Goal: Task Accomplishment & Management: Manage account settings

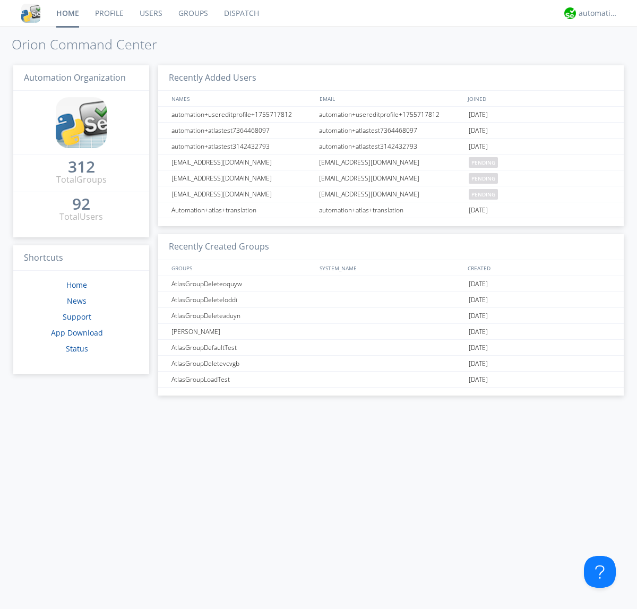
click at [150, 13] on link "Users" at bounding box center [151, 13] width 39 height 27
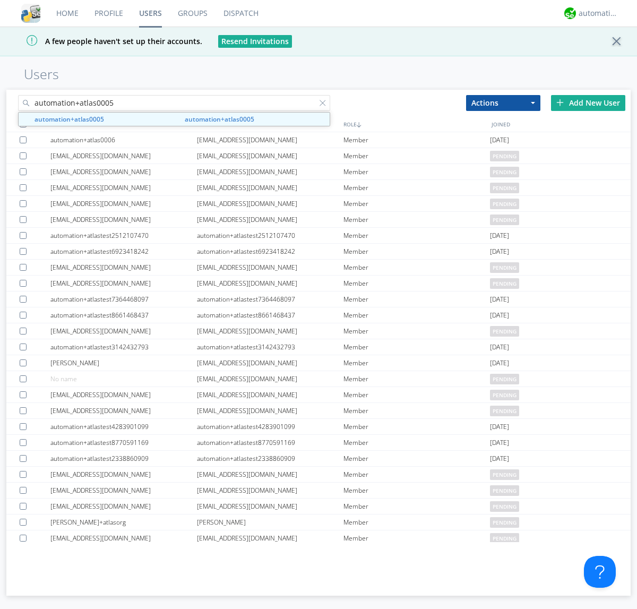
type input "automation+atlas0005"
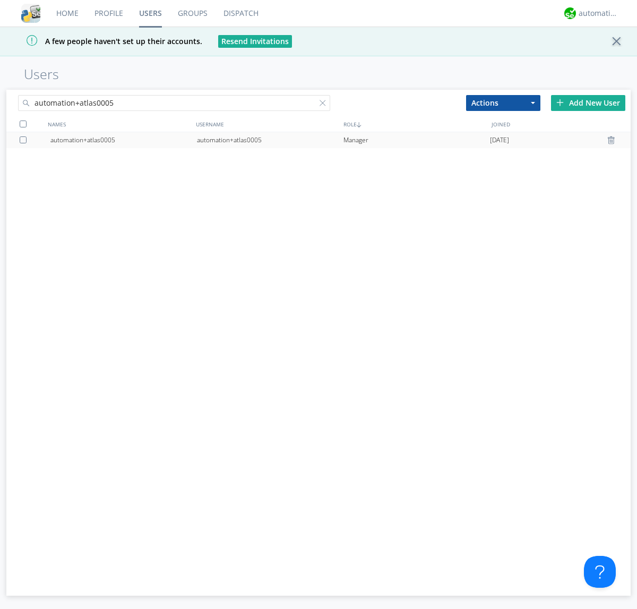
click at [270, 140] on div "automation+atlas0005" at bounding box center [270, 140] width 147 height 16
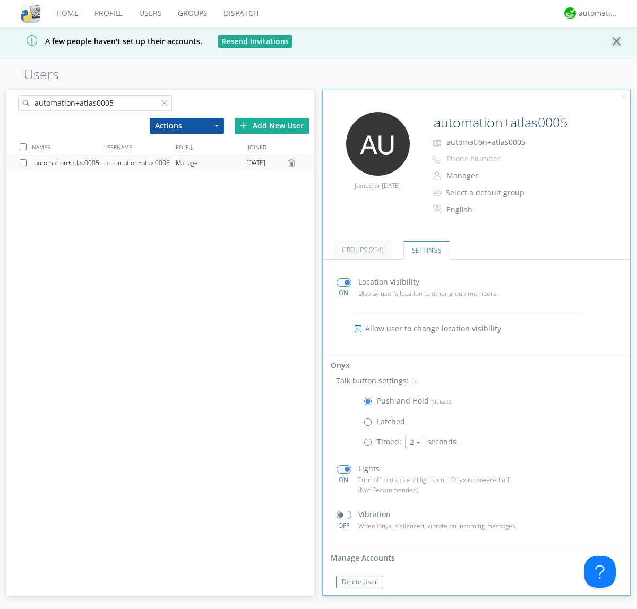
click at [370, 444] on span at bounding box center [370, 444] width 13 height 13
click at [0, 0] on input "radio" at bounding box center [0, 0] width 0 height 0
click at [413, 442] on button "2" at bounding box center [414, 442] width 19 height 13
click at [0, 0] on link "5" at bounding box center [0, 0] width 0 height 0
click at [413, 442] on button "5" at bounding box center [414, 442] width 19 height 13
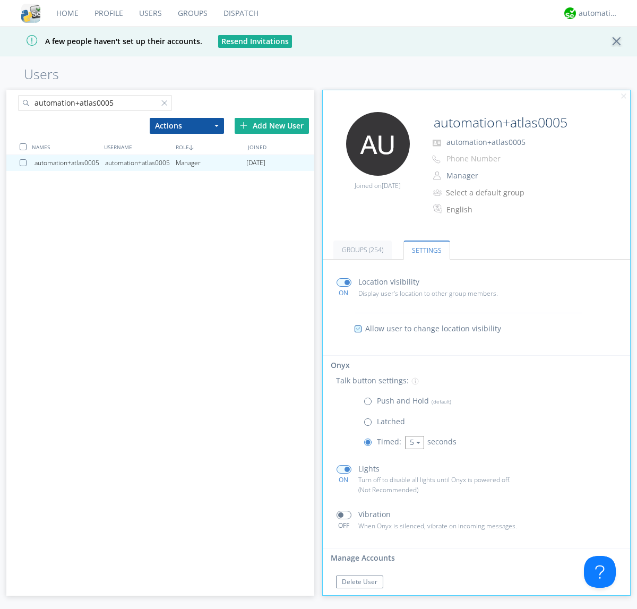
click at [0, 0] on link "3" at bounding box center [0, 0] width 0 height 0
click at [370, 403] on span at bounding box center [370, 403] width 13 height 13
click at [0, 0] on input "radio" at bounding box center [0, 0] width 0 height 0
